Goal: Transaction & Acquisition: Purchase product/service

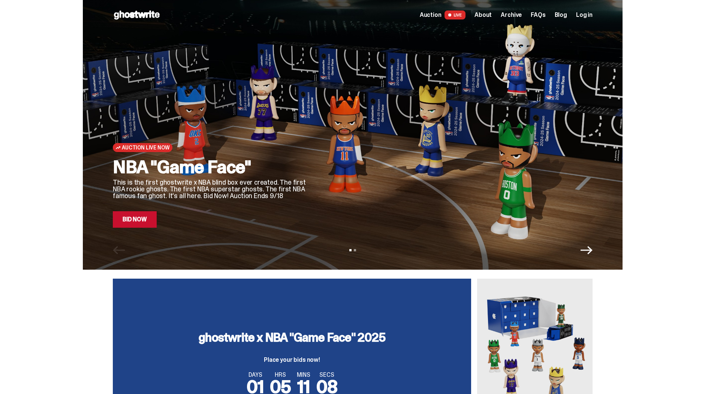
click at [235, 144] on div "Auction Live Now" at bounding box center [210, 147] width 195 height 9
click at [157, 218] on link "Bid Now" at bounding box center [135, 219] width 44 height 16
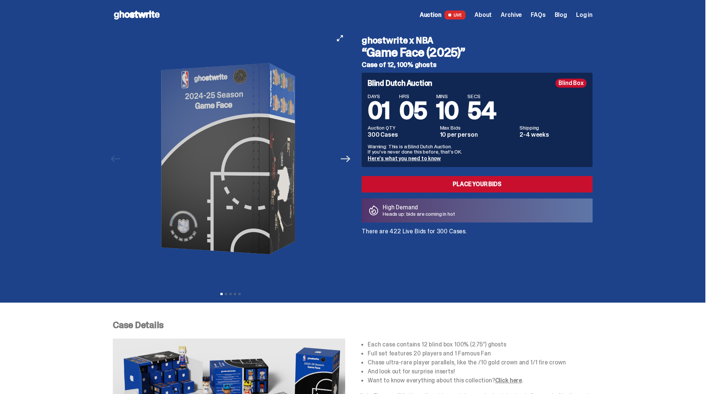
click at [345, 160] on icon "Next" at bounding box center [346, 159] width 10 height 10
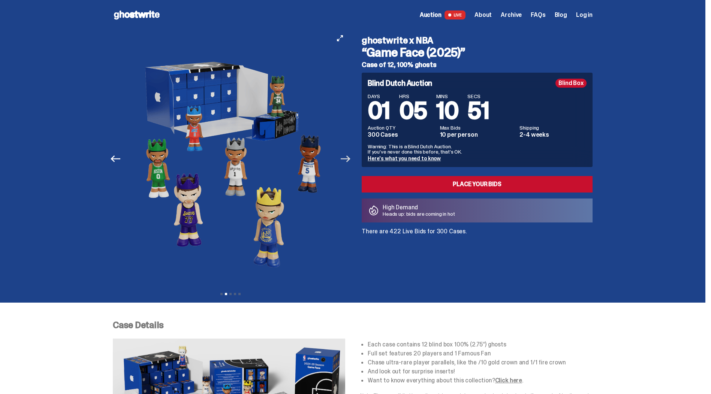
click at [345, 160] on icon "Next" at bounding box center [346, 159] width 10 height 10
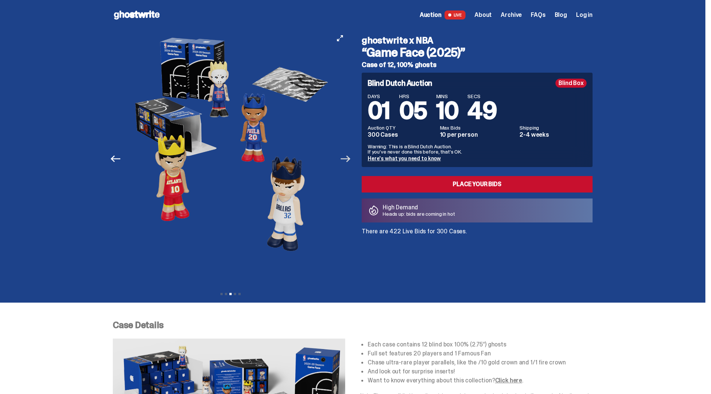
click at [348, 155] on icon "Next" at bounding box center [346, 159] width 10 height 10
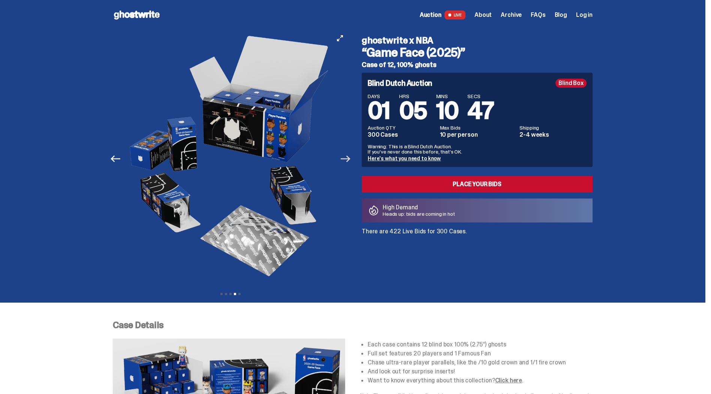
click at [348, 155] on icon "Next" at bounding box center [346, 159] width 10 height 10
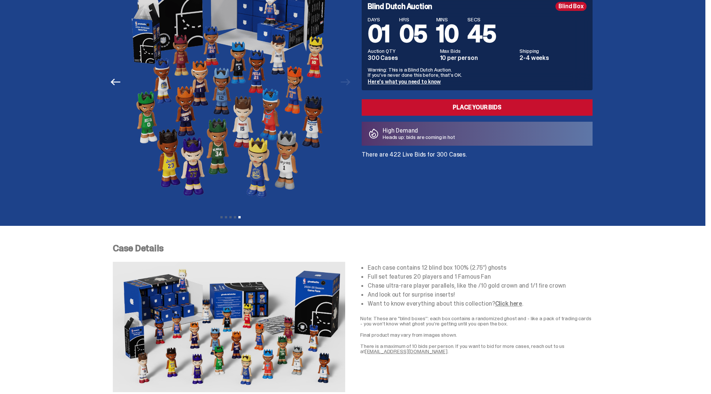
scroll to position [225, 0]
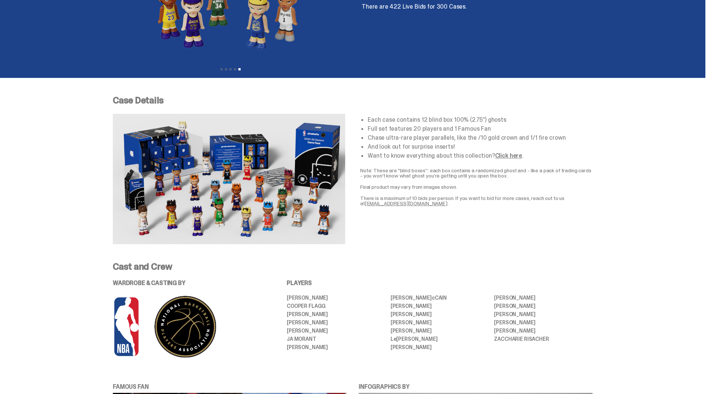
click at [497, 156] on link "Click here" at bounding box center [508, 156] width 27 height 8
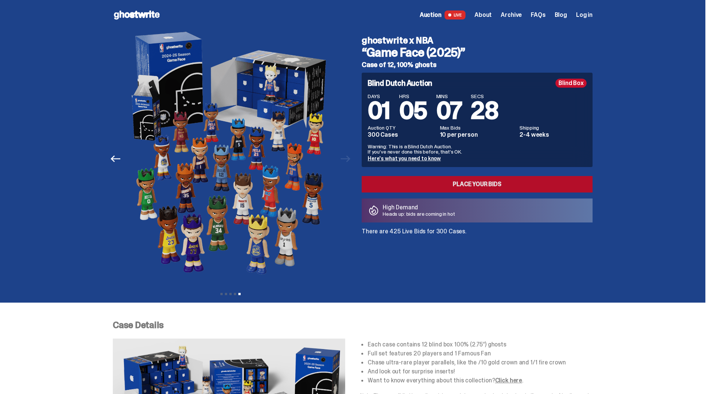
click at [457, 181] on link "Place your Bids" at bounding box center [477, 184] width 231 height 16
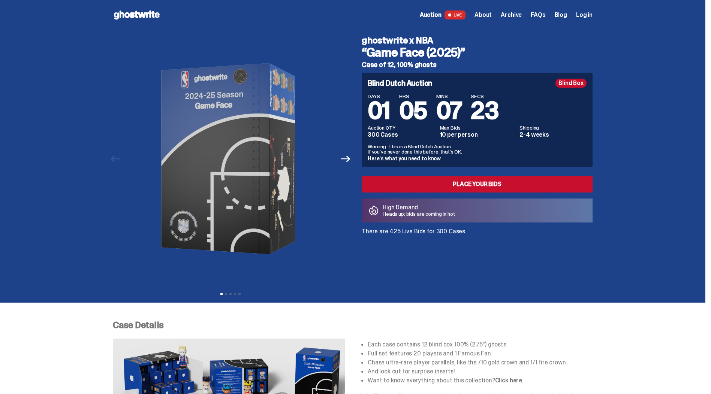
click at [414, 161] on link "Here's what you need to know" at bounding box center [403, 158] width 73 height 7
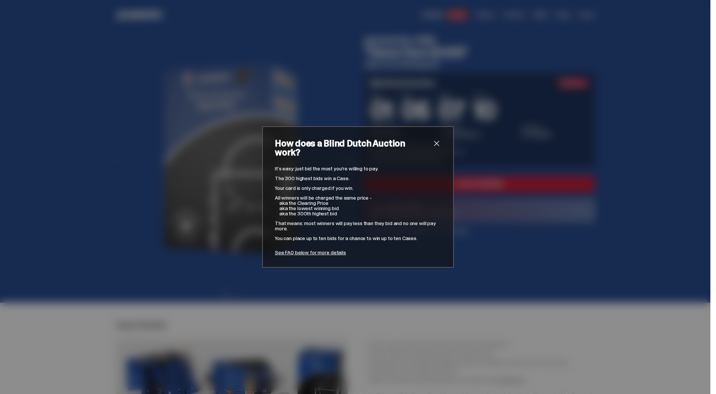
click at [432, 148] on span "close" at bounding box center [436, 143] width 9 height 9
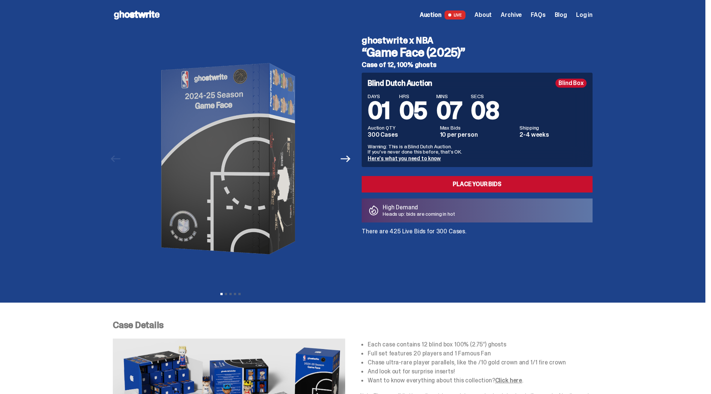
click at [405, 157] on link "Here's what you need to know" at bounding box center [403, 158] width 73 height 7
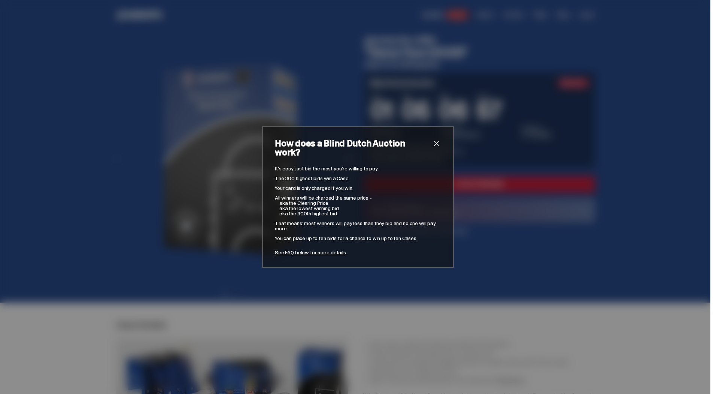
click at [436, 148] on span "close" at bounding box center [436, 143] width 9 height 9
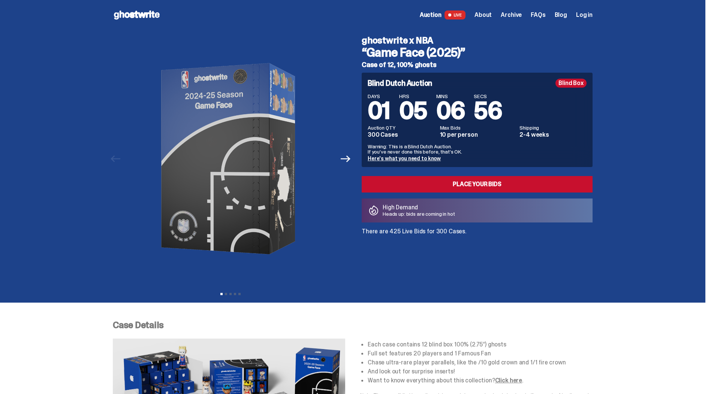
click at [433, 10] on link "Auction LIVE" at bounding box center [443, 14] width 46 height 9
click at [490, 14] on span "About" at bounding box center [482, 15] width 17 height 6
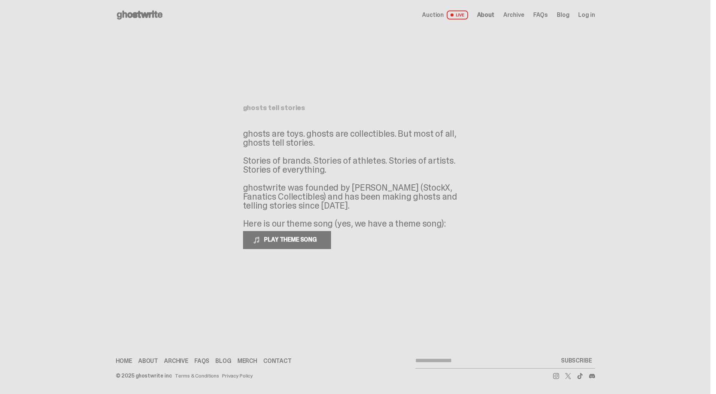
click at [439, 13] on span "Auction" at bounding box center [433, 15] width 22 height 6
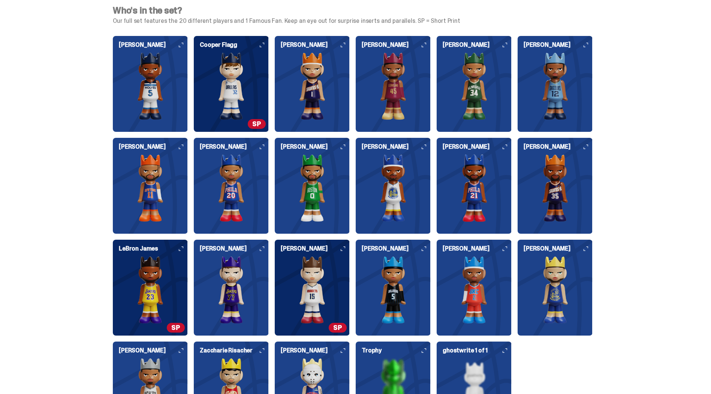
scroll to position [787, 0]
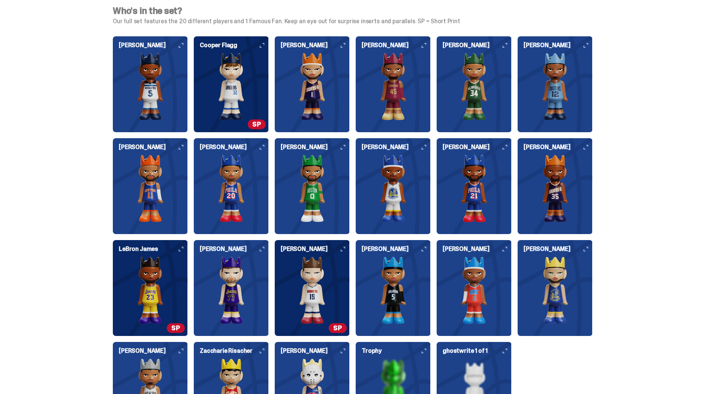
click at [413, 257] on img at bounding box center [393, 290] width 75 height 67
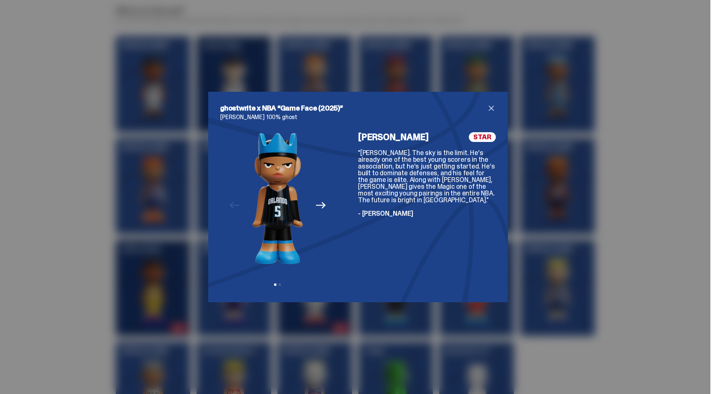
click at [320, 205] on icon "Next" at bounding box center [321, 205] width 10 height 7
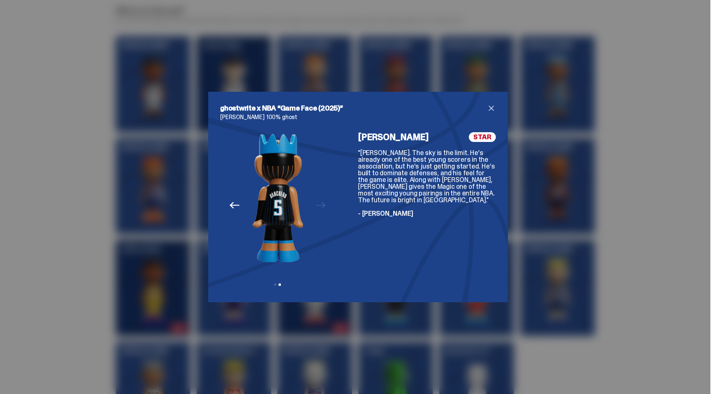
click at [320, 205] on div "Previous Next View slide 1 View slide 2" at bounding box center [277, 211] width 115 height 158
click at [230, 204] on icon "Previous" at bounding box center [235, 205] width 10 height 7
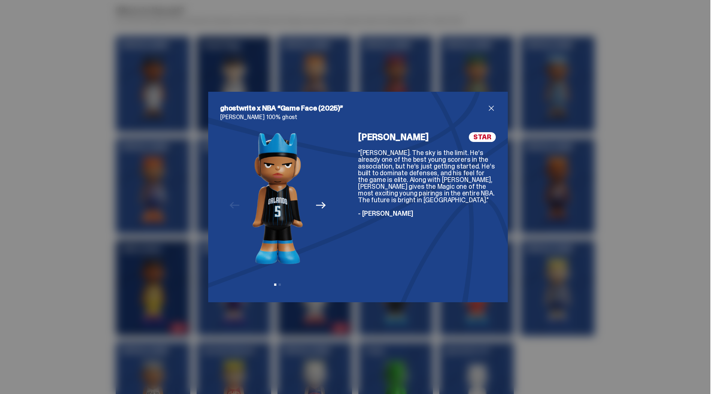
click at [487, 104] on span "close" at bounding box center [491, 108] width 9 height 9
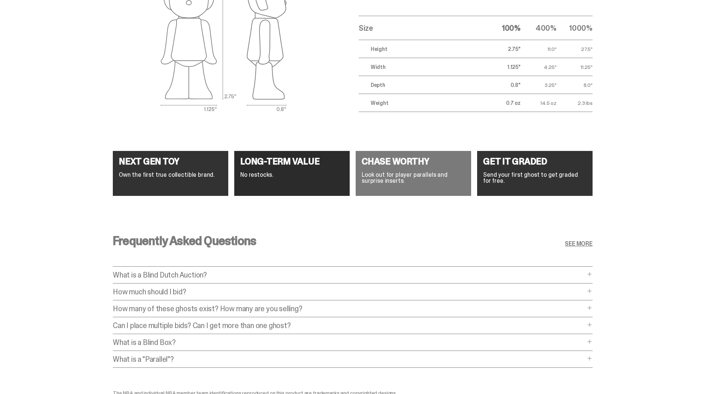
scroll to position [2877, 0]
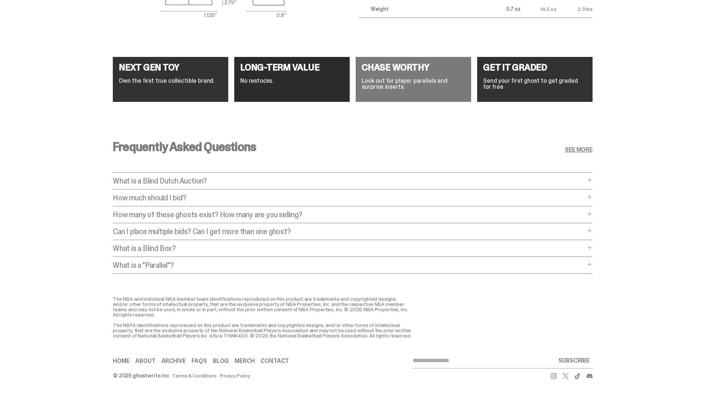
click at [175, 177] on p "What is a Blind Dutch Auction?" at bounding box center [349, 180] width 472 height 7
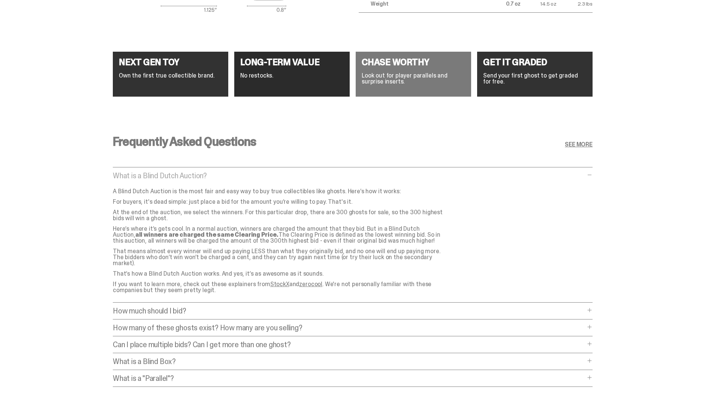
click at [175, 176] on p "What is a Blind Dutch Auction?" at bounding box center [349, 175] width 472 height 7
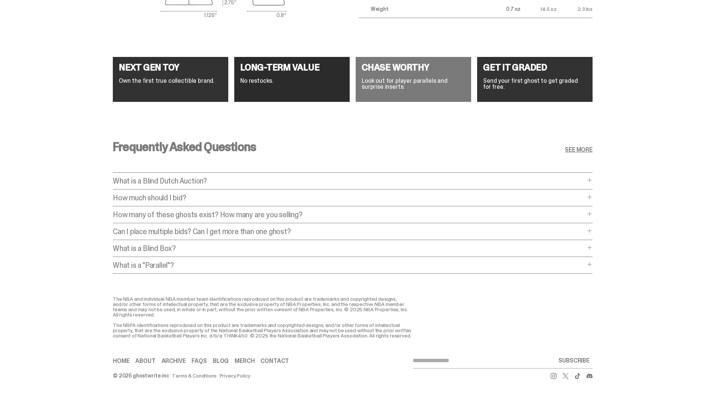
click at [153, 196] on p "How much should I bid?" at bounding box center [349, 197] width 472 height 7
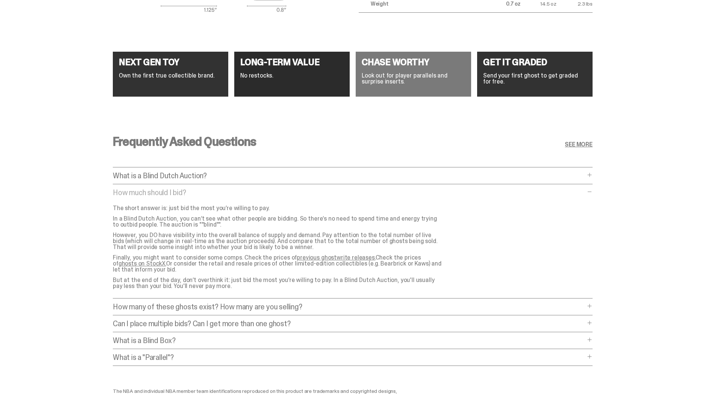
click at [153, 196] on p "How much should I bid?" at bounding box center [349, 192] width 472 height 7
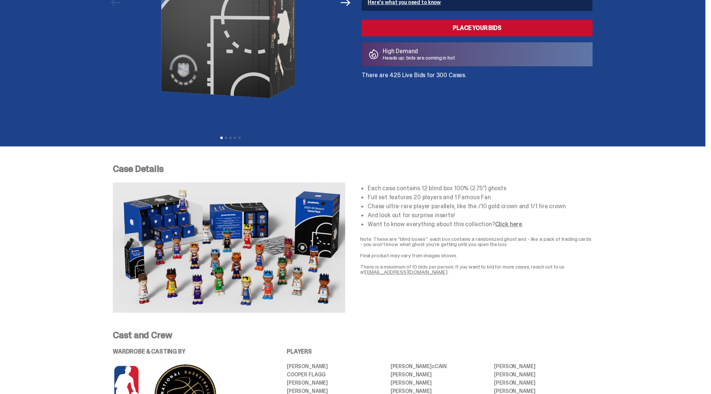
scroll to position [0, 0]
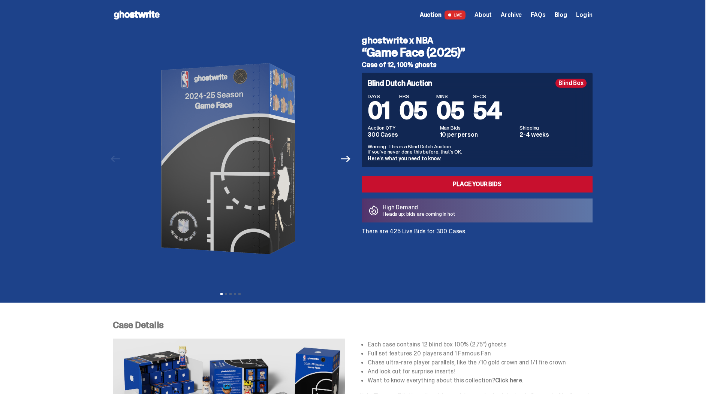
click at [542, 15] on span "FAQs" at bounding box center [537, 15] width 15 height 6
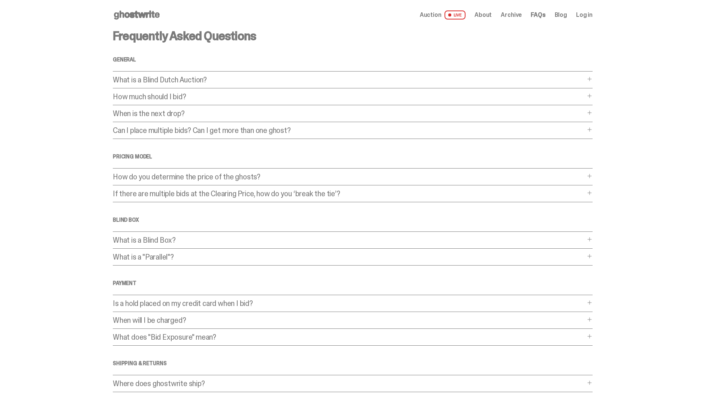
click at [210, 108] on div "Frequently Asked Questions General What is a Blind Dutch Auction? What is a Bli…" at bounding box center [353, 228] width 480 height 396
click at [207, 111] on p "When is the next drop?" at bounding box center [349, 113] width 472 height 7
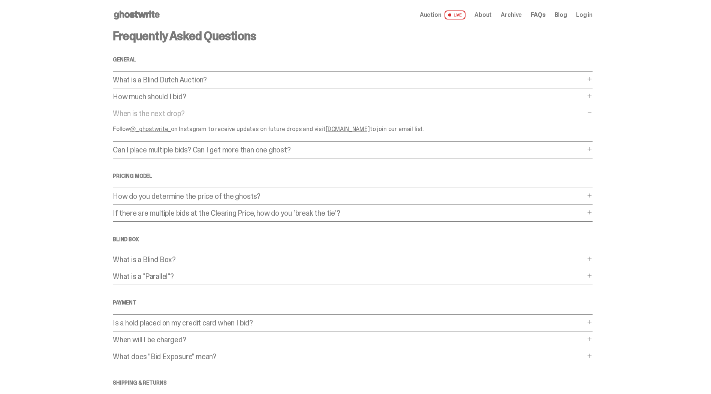
click at [170, 88] on div "What is a Blind Dutch Auction? What is a Blind Dutch Auction? A Blind Dutch Auc…" at bounding box center [353, 82] width 480 height 12
click at [168, 83] on p "What is a Blind Dutch Auction?" at bounding box center [349, 79] width 472 height 7
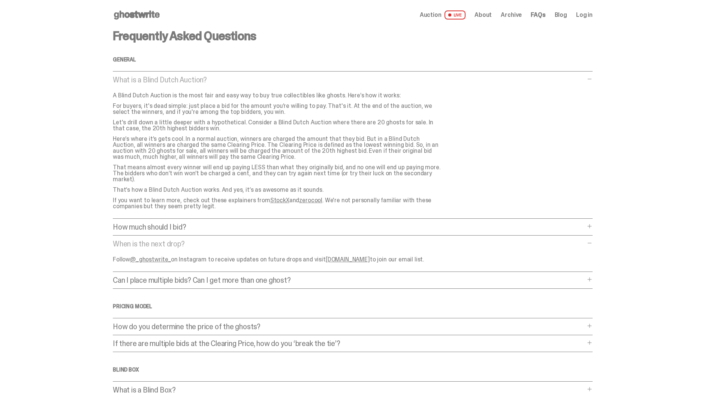
click at [157, 232] on div "Frequently Asked Questions General What is a Blind Dutch Auction? What is a Bli…" at bounding box center [353, 303] width 480 height 546
click at [148, 223] on p "How much should I bid?" at bounding box center [349, 226] width 472 height 7
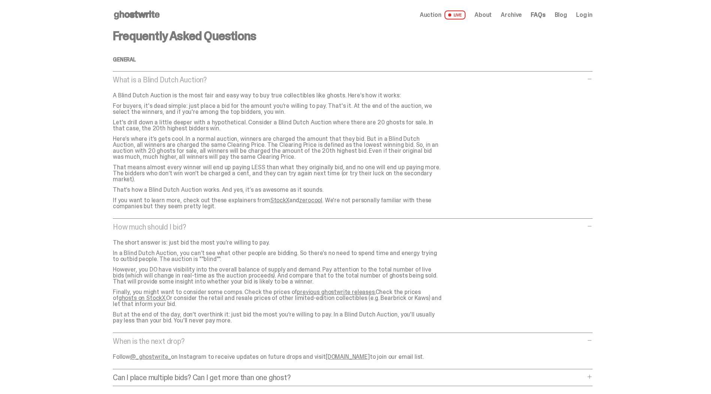
click at [310, 288] on link "previous ghostwrite releases." at bounding box center [336, 292] width 78 height 8
